Goal: Find specific page/section: Find specific page/section

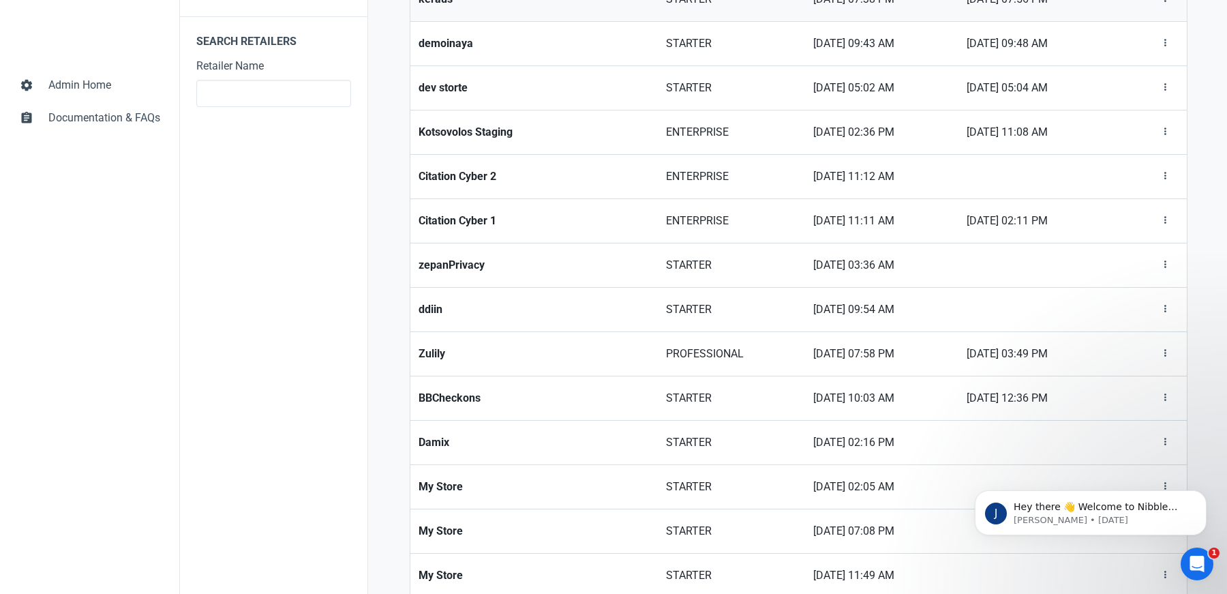
scroll to position [448, 0]
click at [442, 348] on strong "Zulily" at bounding box center [533, 353] width 231 height 16
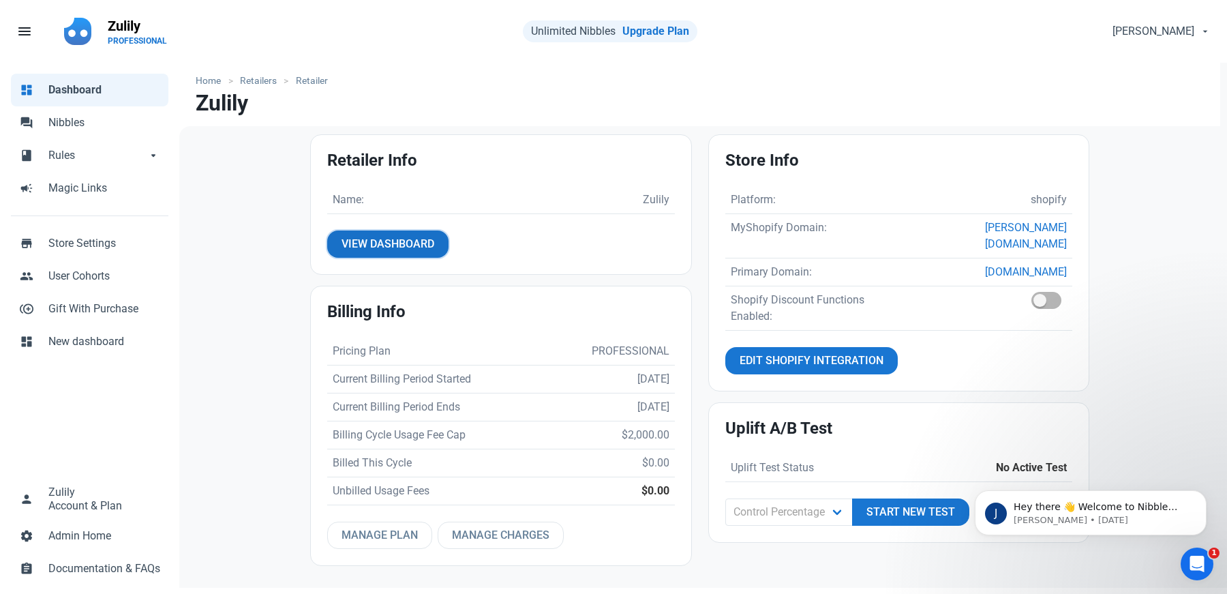
click at [361, 239] on span "View Dashboard" at bounding box center [387, 244] width 93 height 16
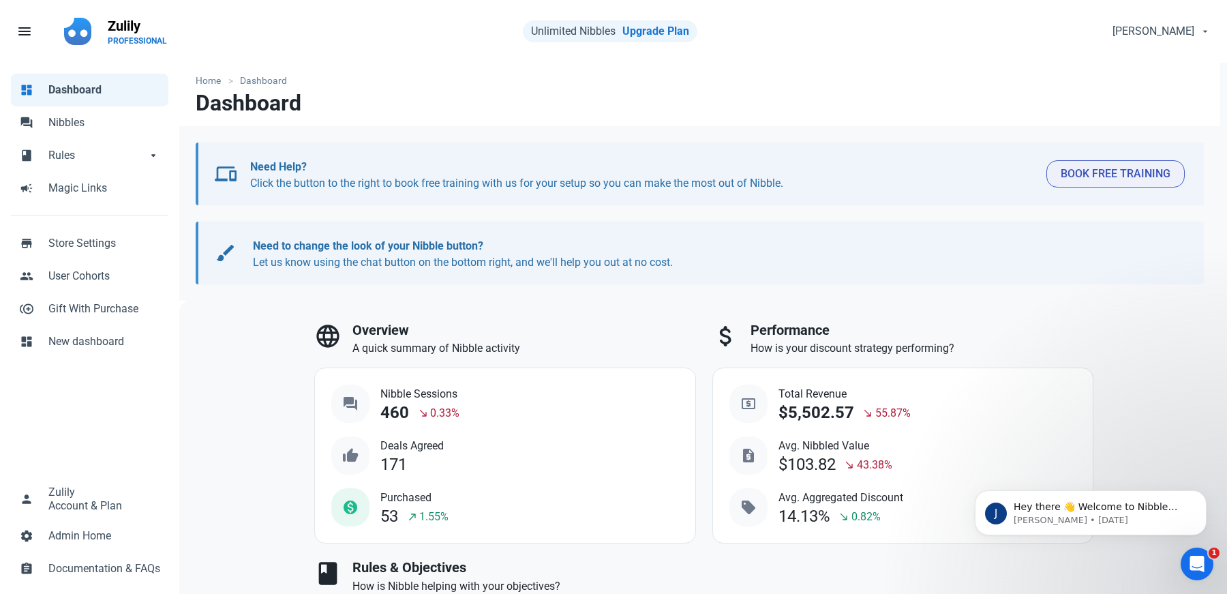
scroll to position [46, 0]
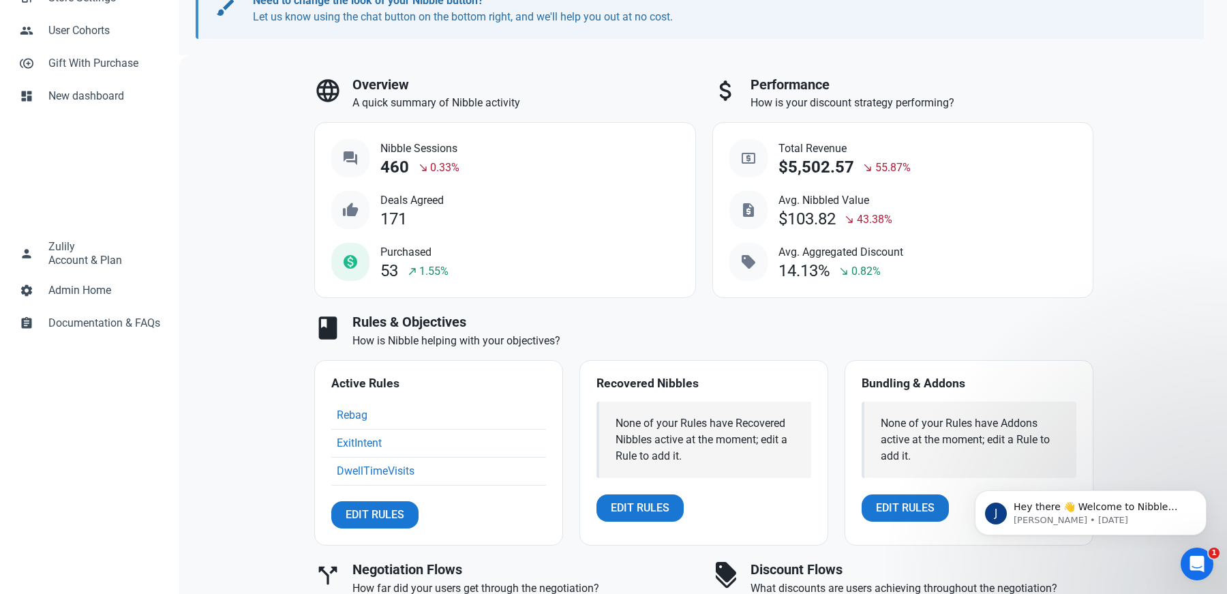
select select "7d"
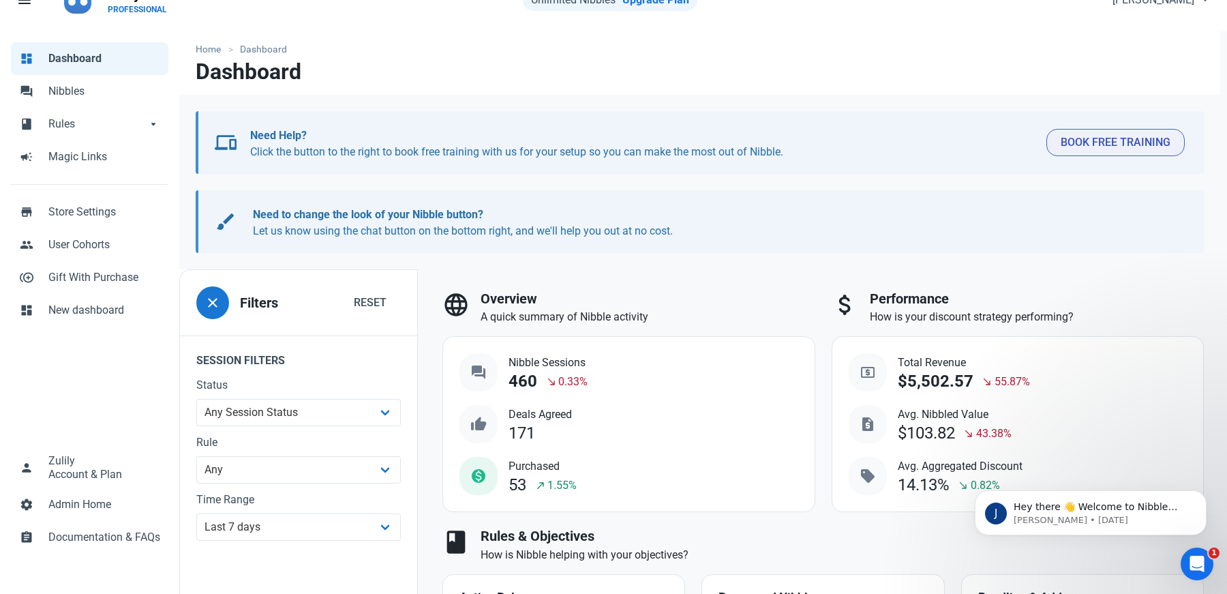
scroll to position [0, 0]
